Goal: Navigation & Orientation: Find specific page/section

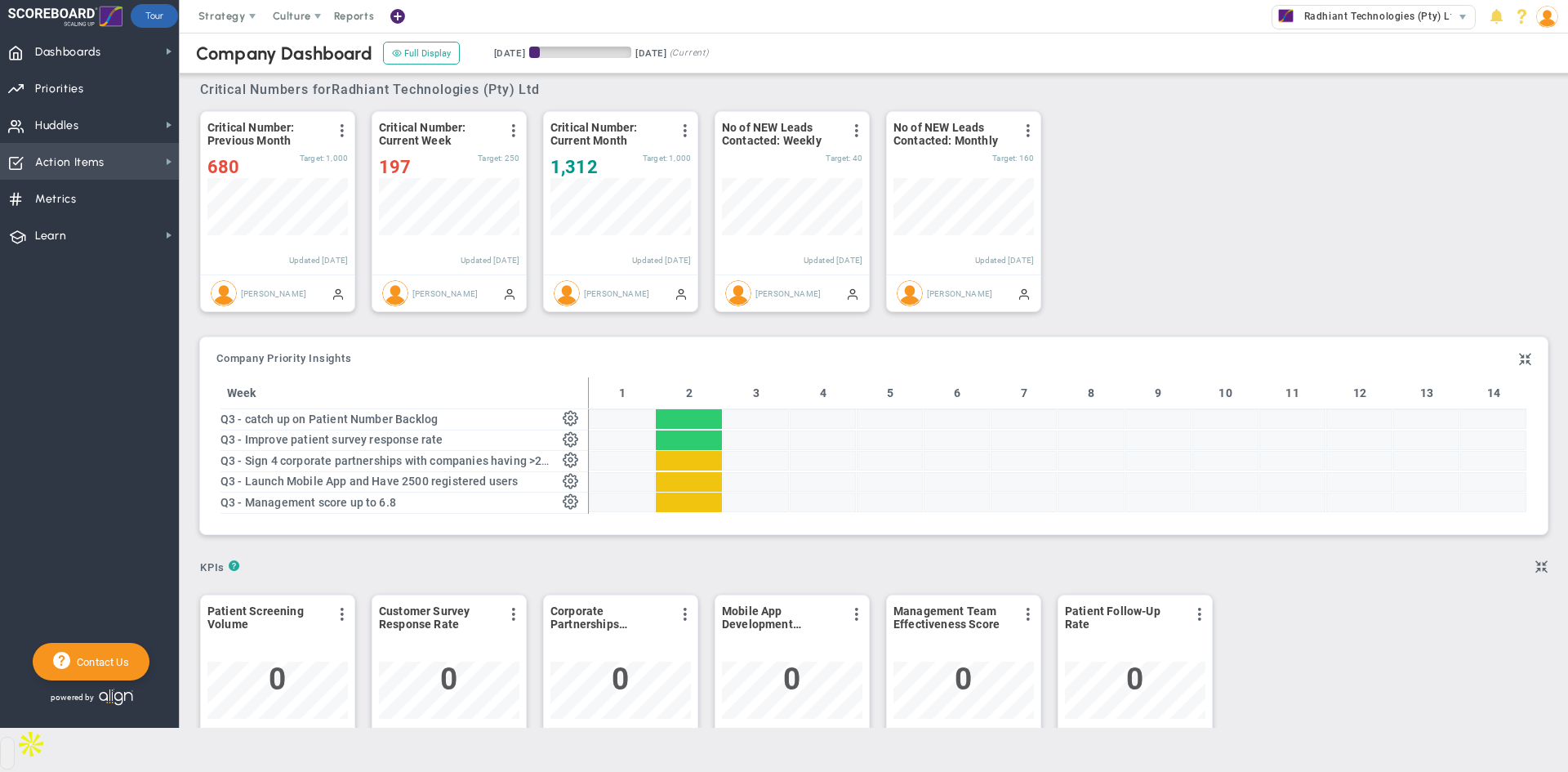
click at [72, 170] on span "Action Items" at bounding box center [69, 162] width 69 height 34
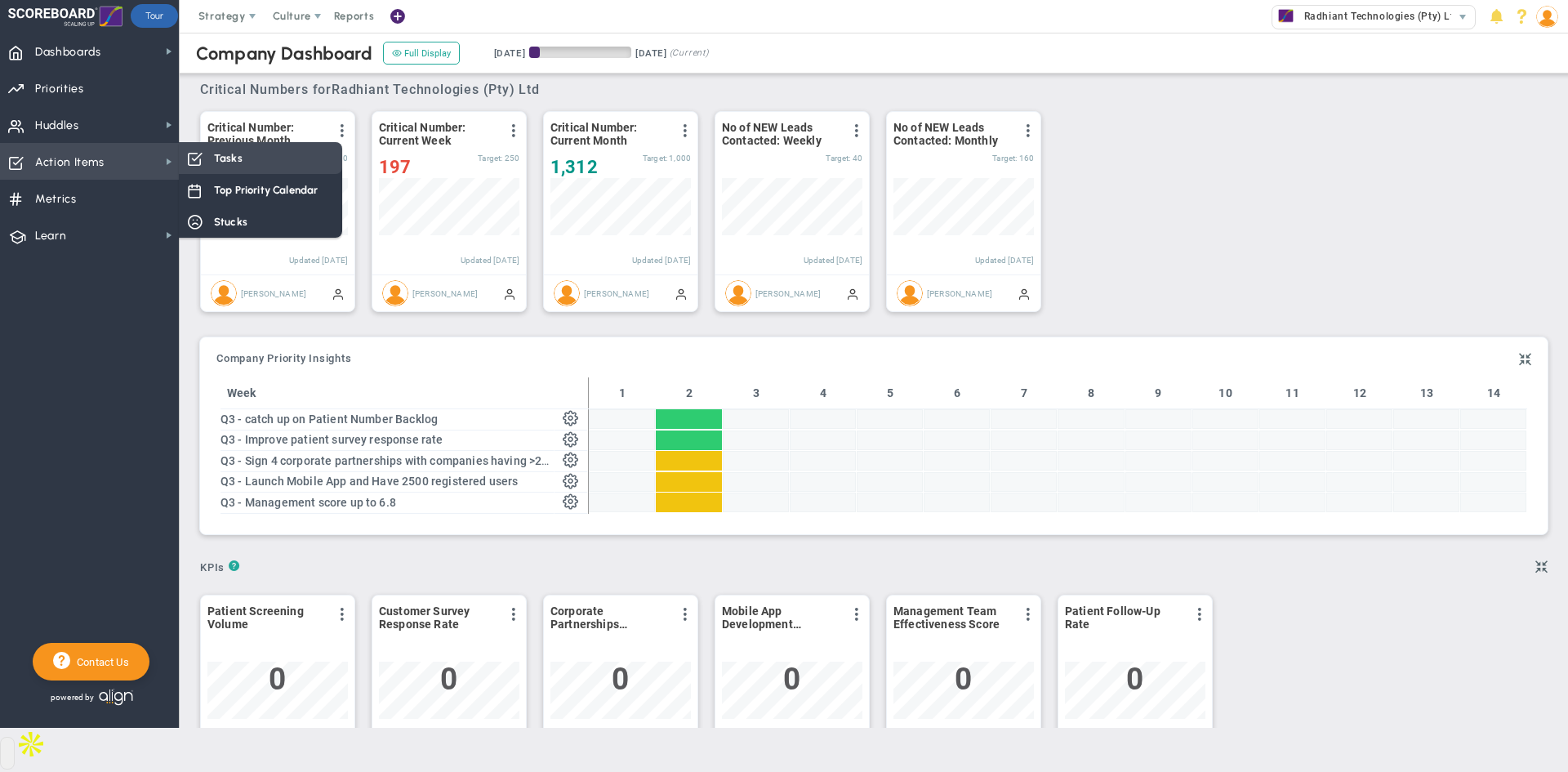
click at [286, 156] on div "Tasks" at bounding box center [260, 158] width 164 height 32
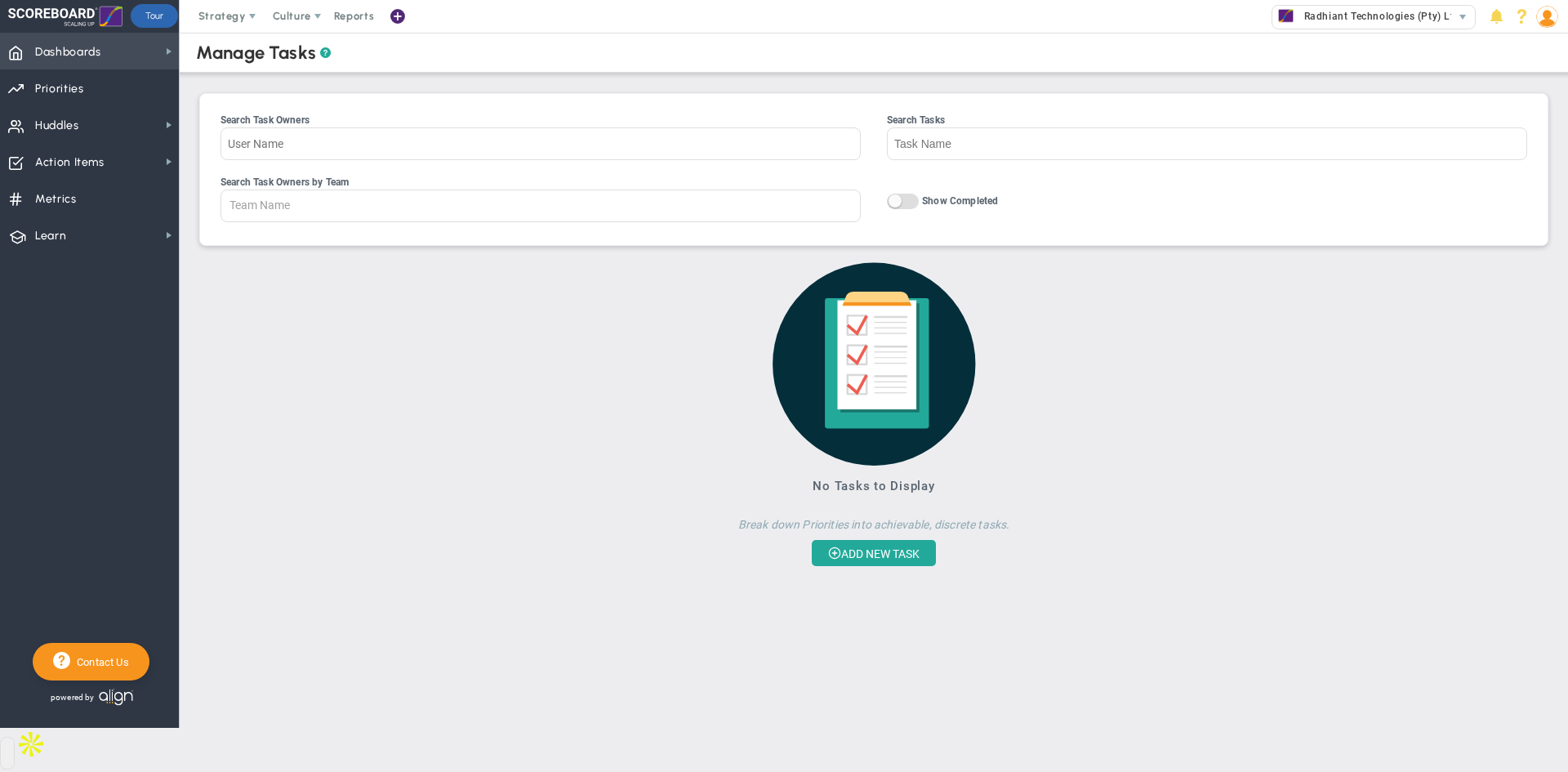
click at [78, 57] on span "Dashboards" at bounding box center [68, 52] width 66 height 34
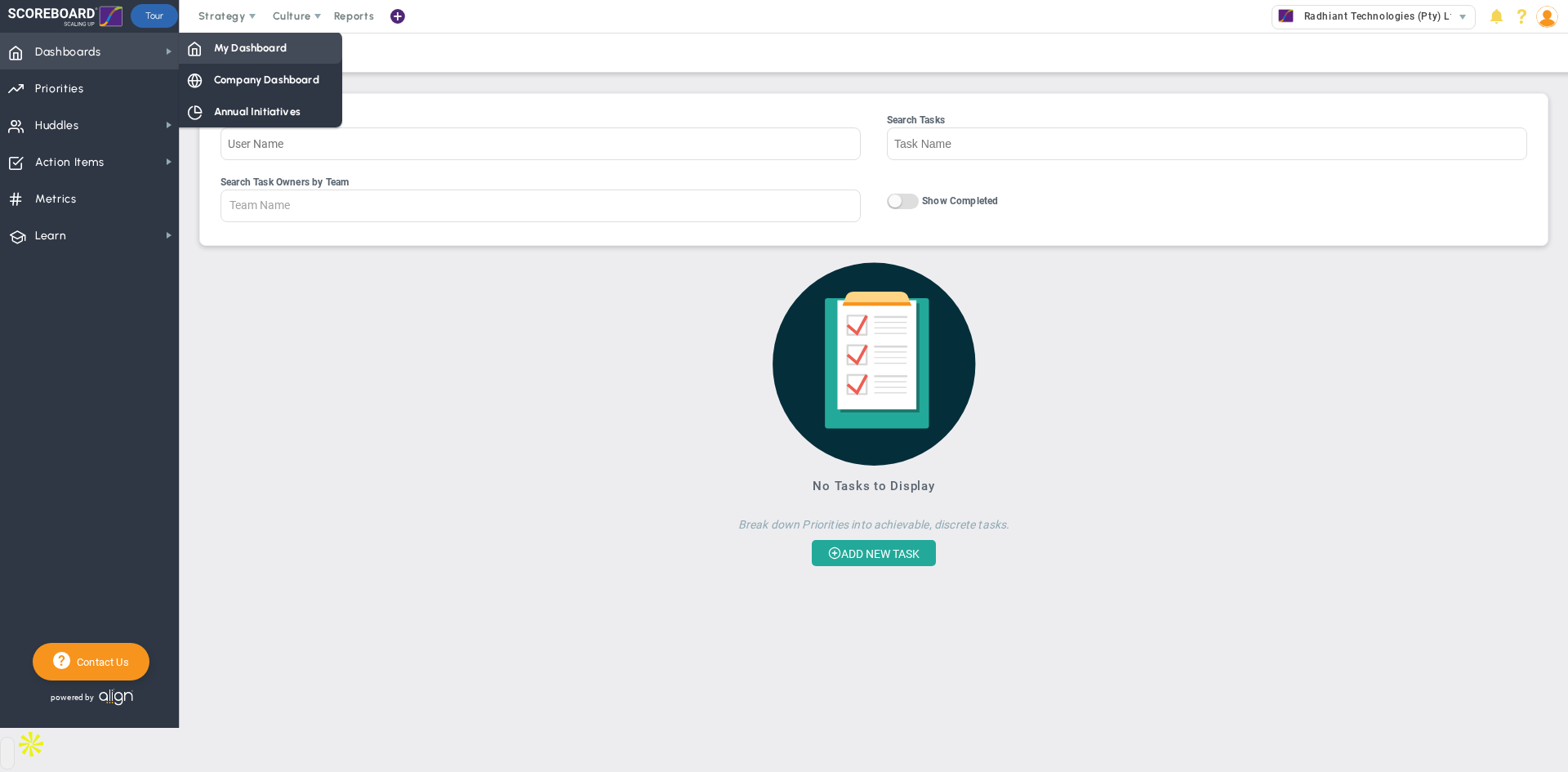
click at [209, 45] on div "My Dashboard" at bounding box center [260, 48] width 164 height 32
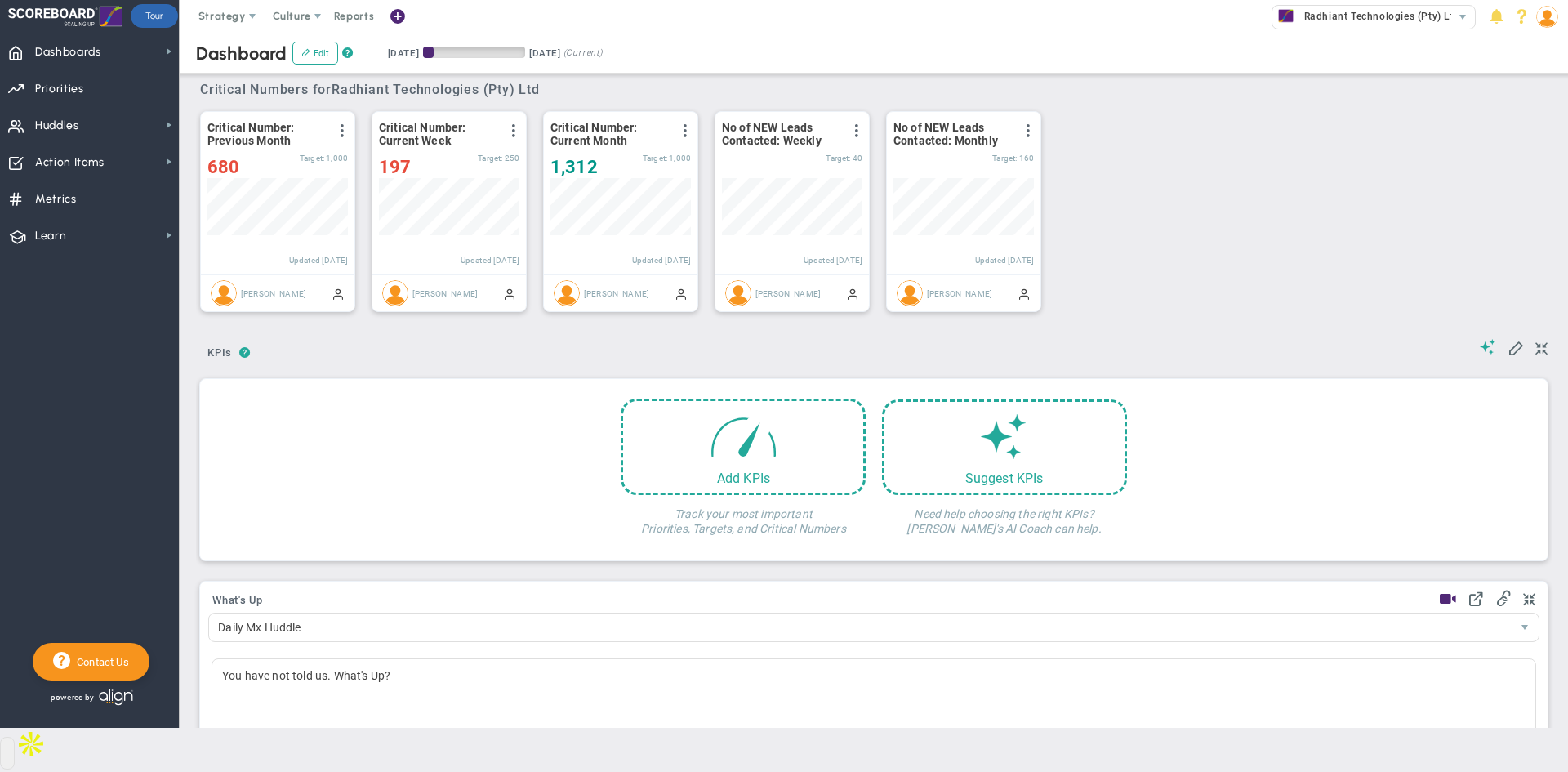
scroll to position [408, 0]
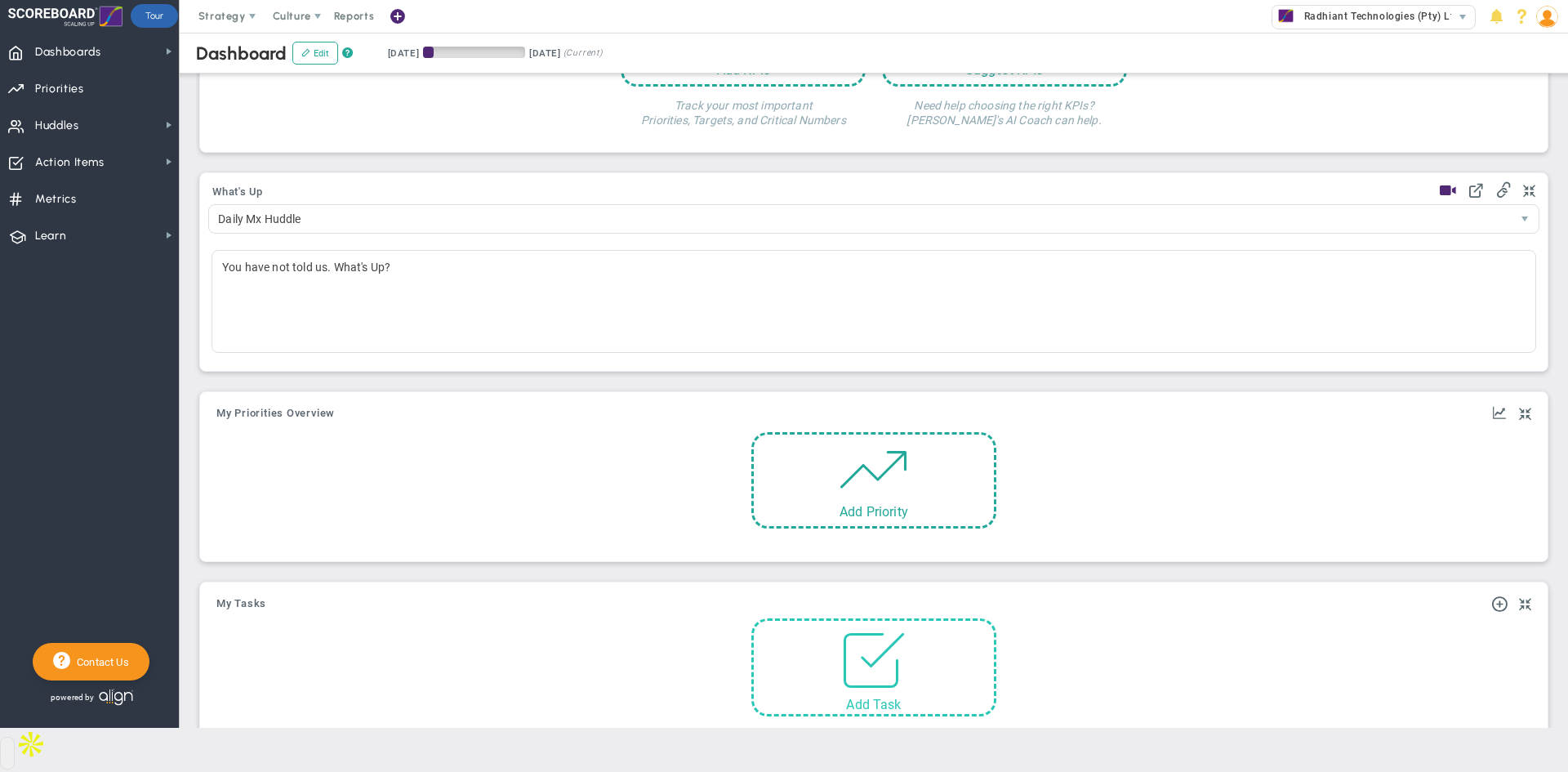
click at [877, 679] on span at bounding box center [873, 655] width 69 height 69
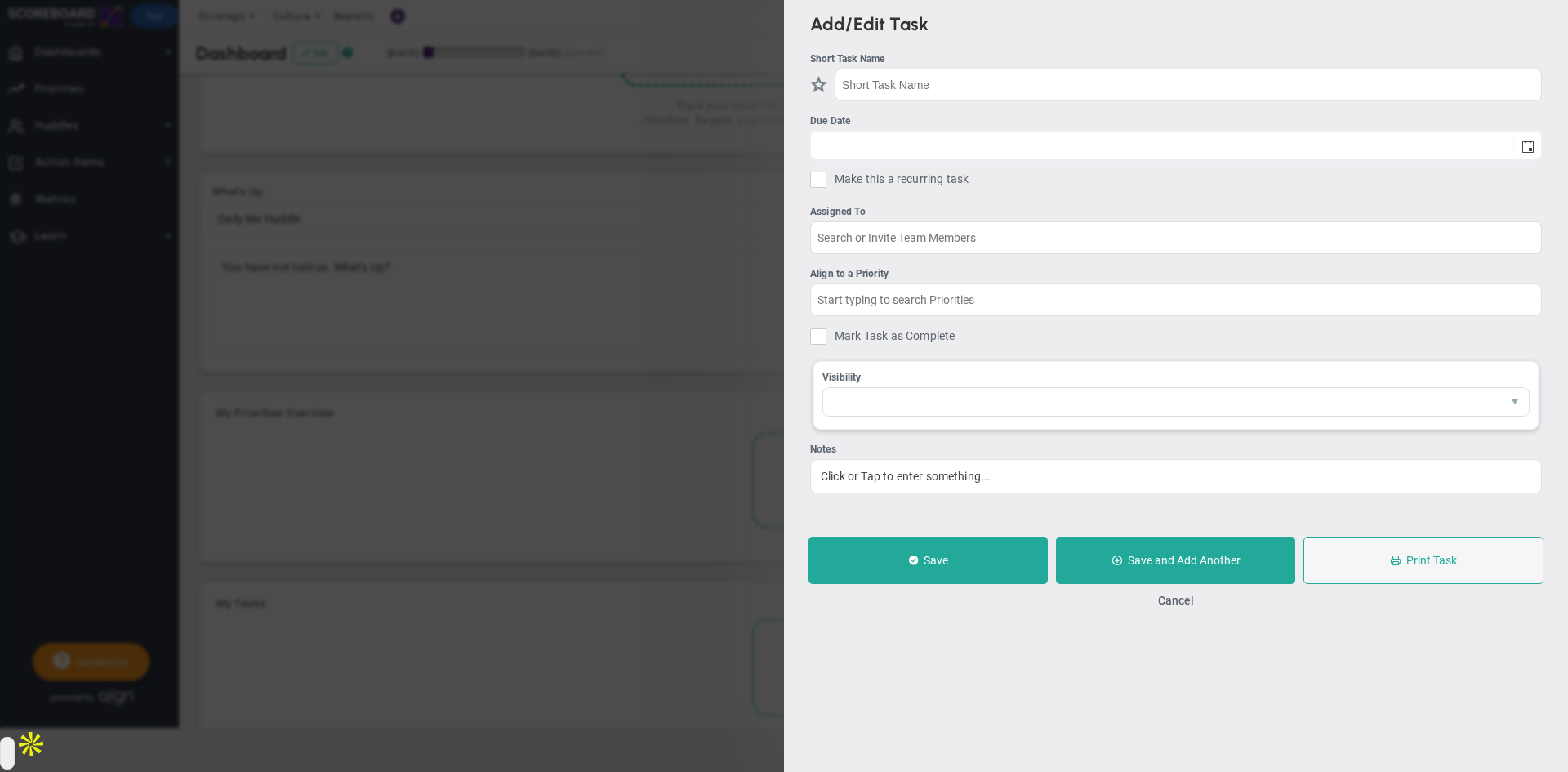
checkbox input "false"
type input "[DATE]"
checkbox input "false"
